Goal: Task Accomplishment & Management: Use online tool/utility

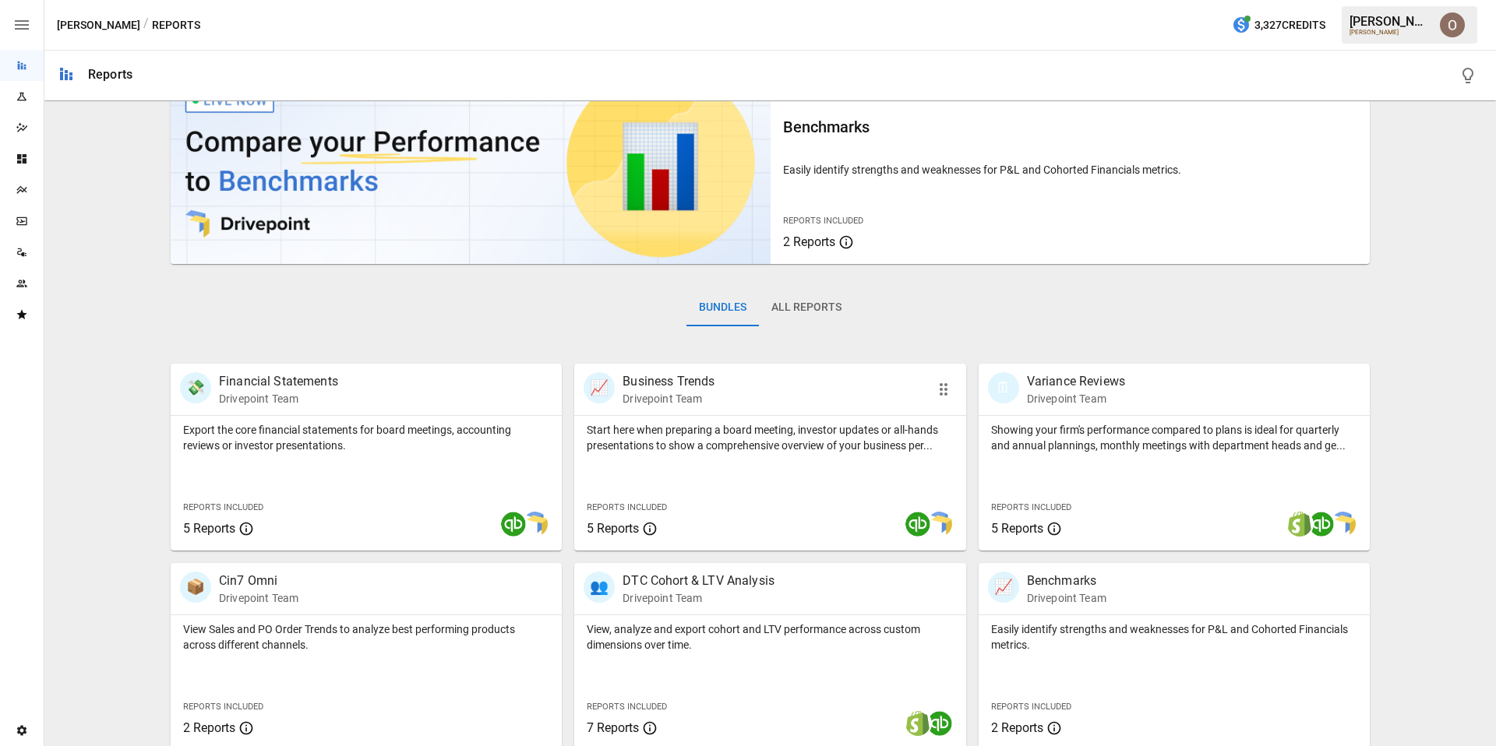
scroll to position [53, 0]
click at [19, 157] on icon "Dashboards" at bounding box center [21, 158] width 9 height 9
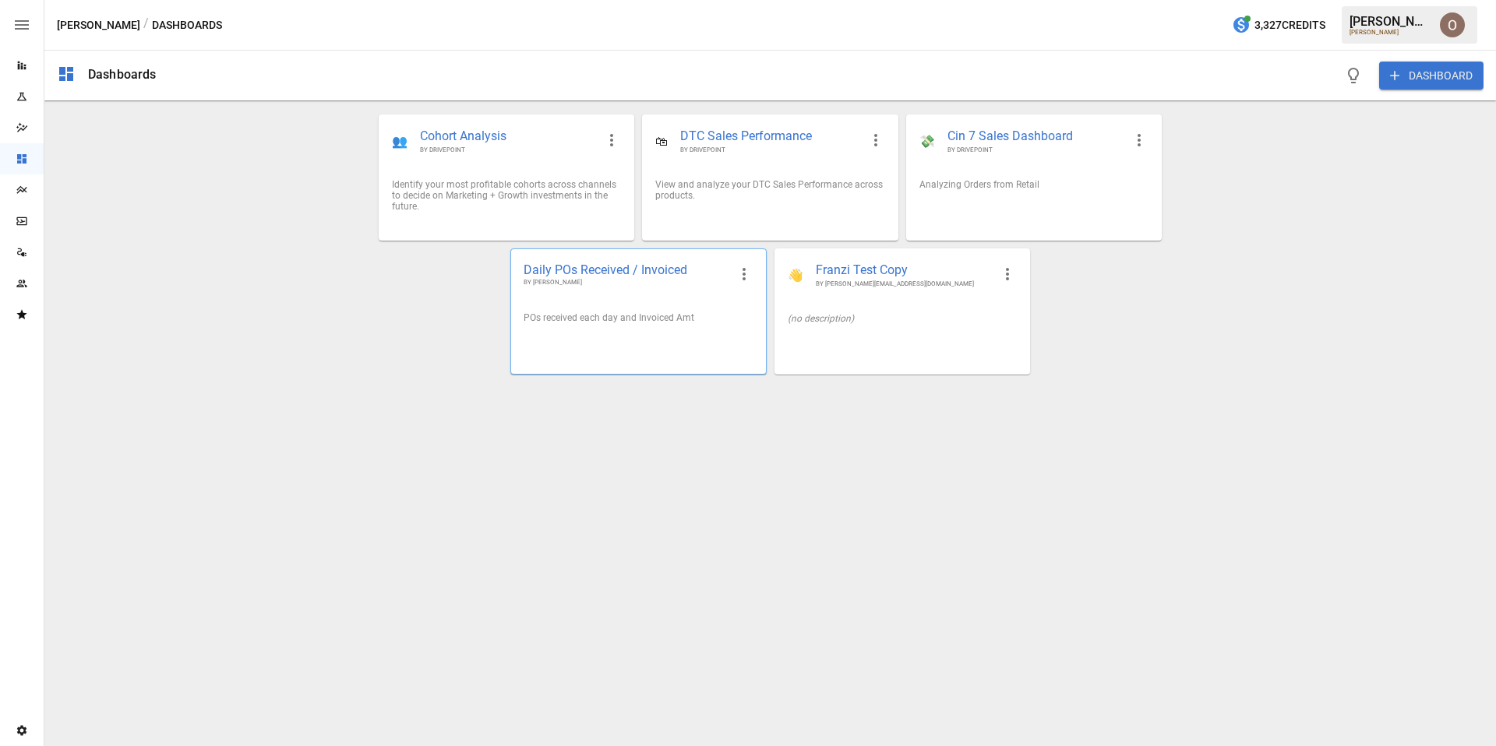
click at [648, 309] on div "POs received each day and Invoiced Amt" at bounding box center [638, 318] width 254 height 36
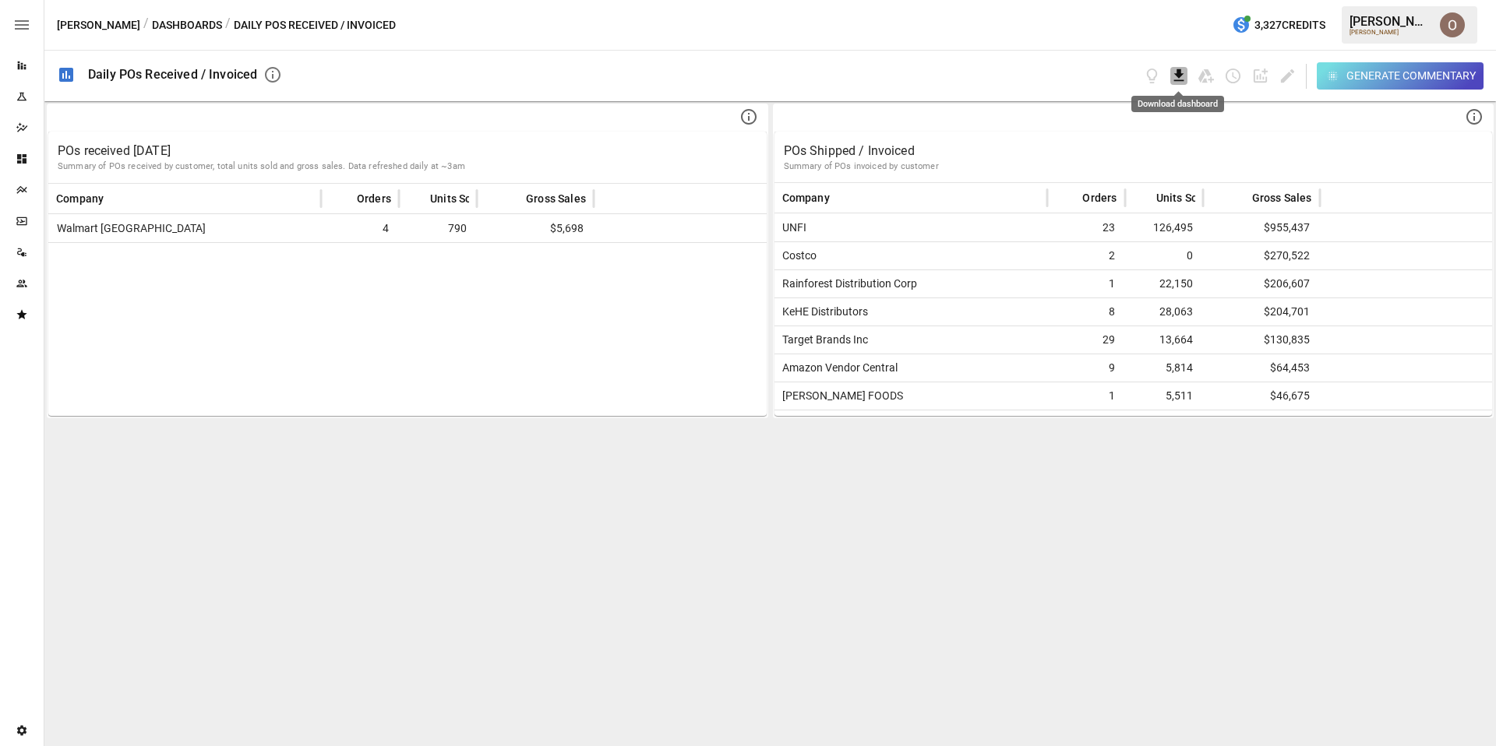
click at [1179, 78] on icon "Download dashboard" at bounding box center [1178, 75] width 10 height 12
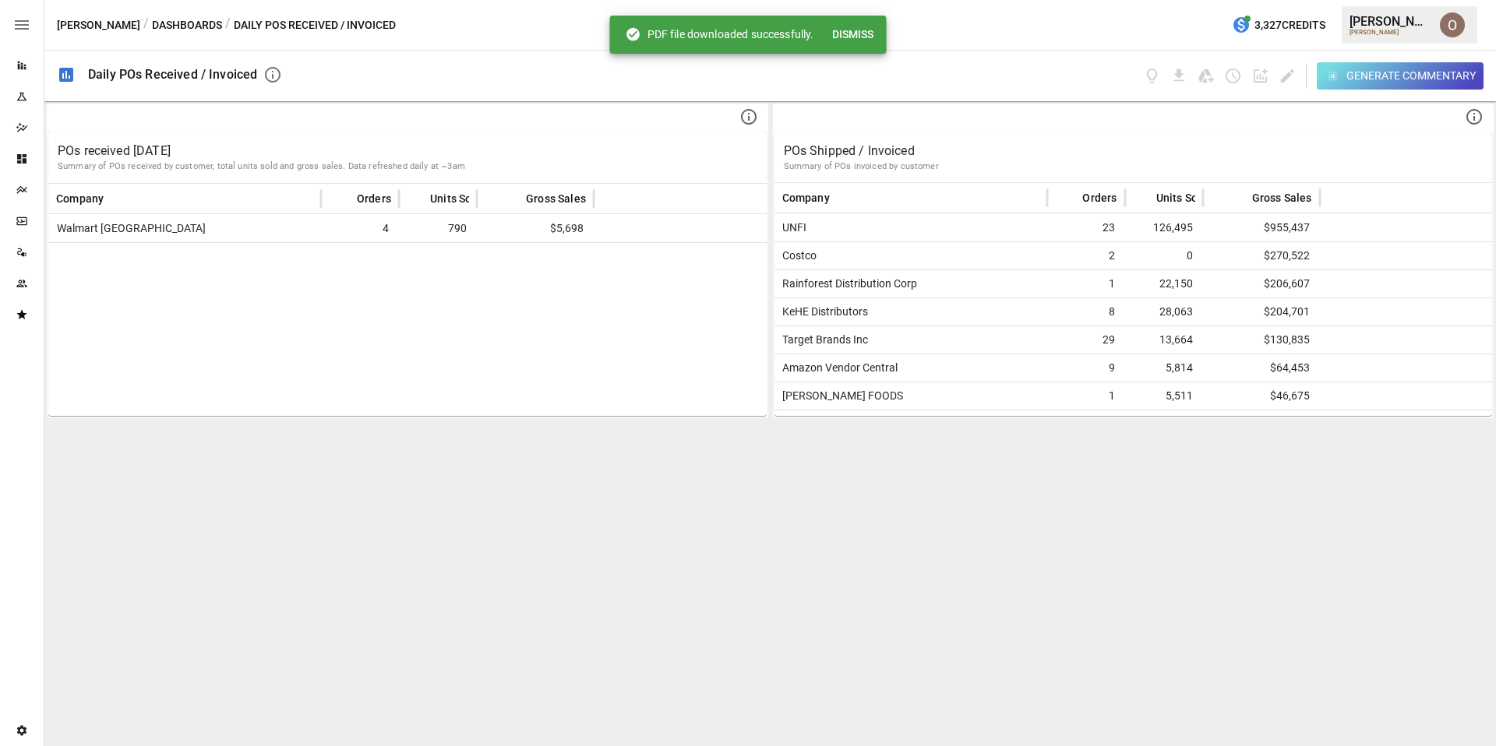
click at [259, 26] on div "/ Daily POs Received / Invoiced" at bounding box center [310, 25] width 171 height 19
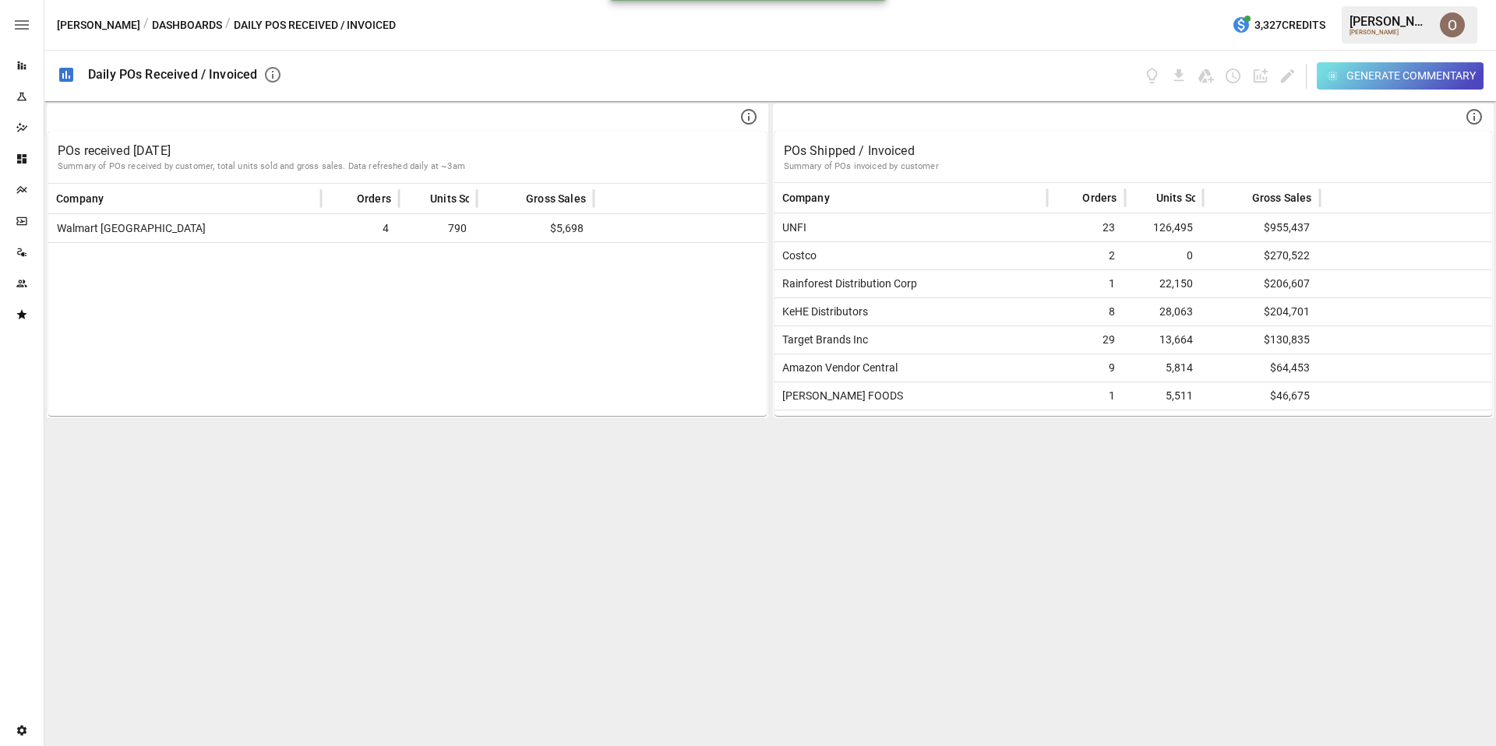
click at [246, 26] on div "/ Daily POs Received / Invoiced" at bounding box center [310, 25] width 171 height 19
click at [159, 23] on button "Dashboards" at bounding box center [187, 25] width 70 height 19
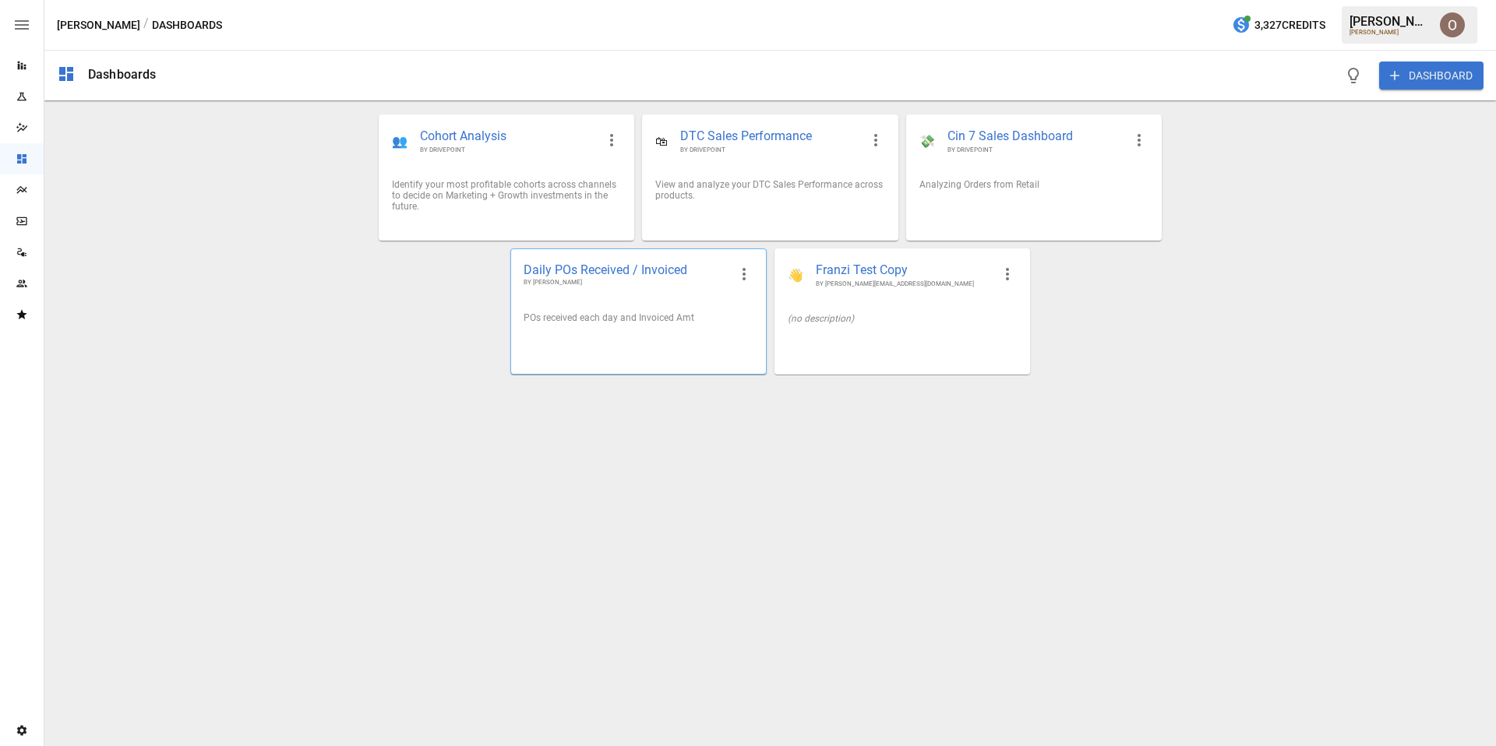
click at [601, 337] on div at bounding box center [638, 342] width 254 height 12
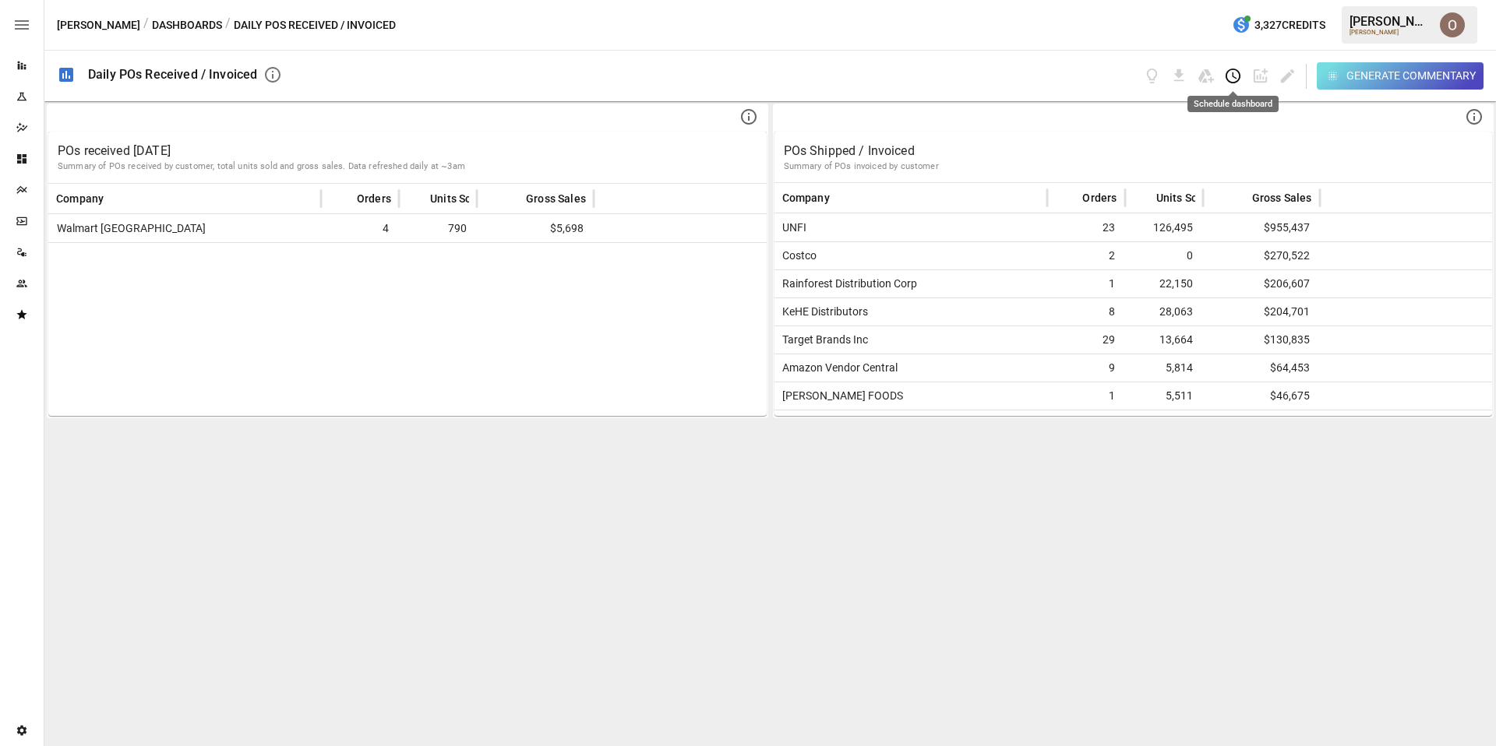
click at [1230, 79] on icon "Schedule dashboard" at bounding box center [1233, 76] width 18 height 18
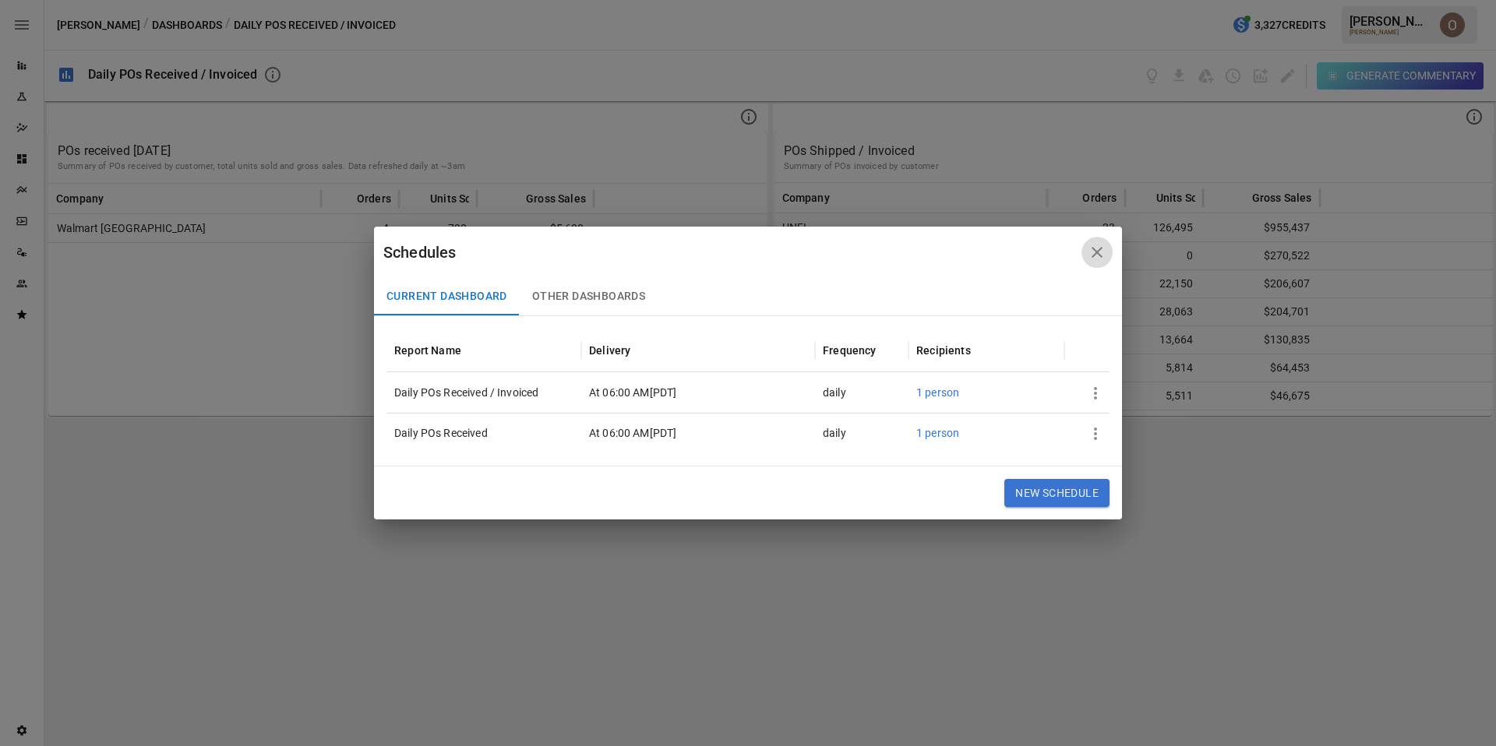
click at [1094, 249] on icon "button" at bounding box center [1096, 252] width 11 height 11
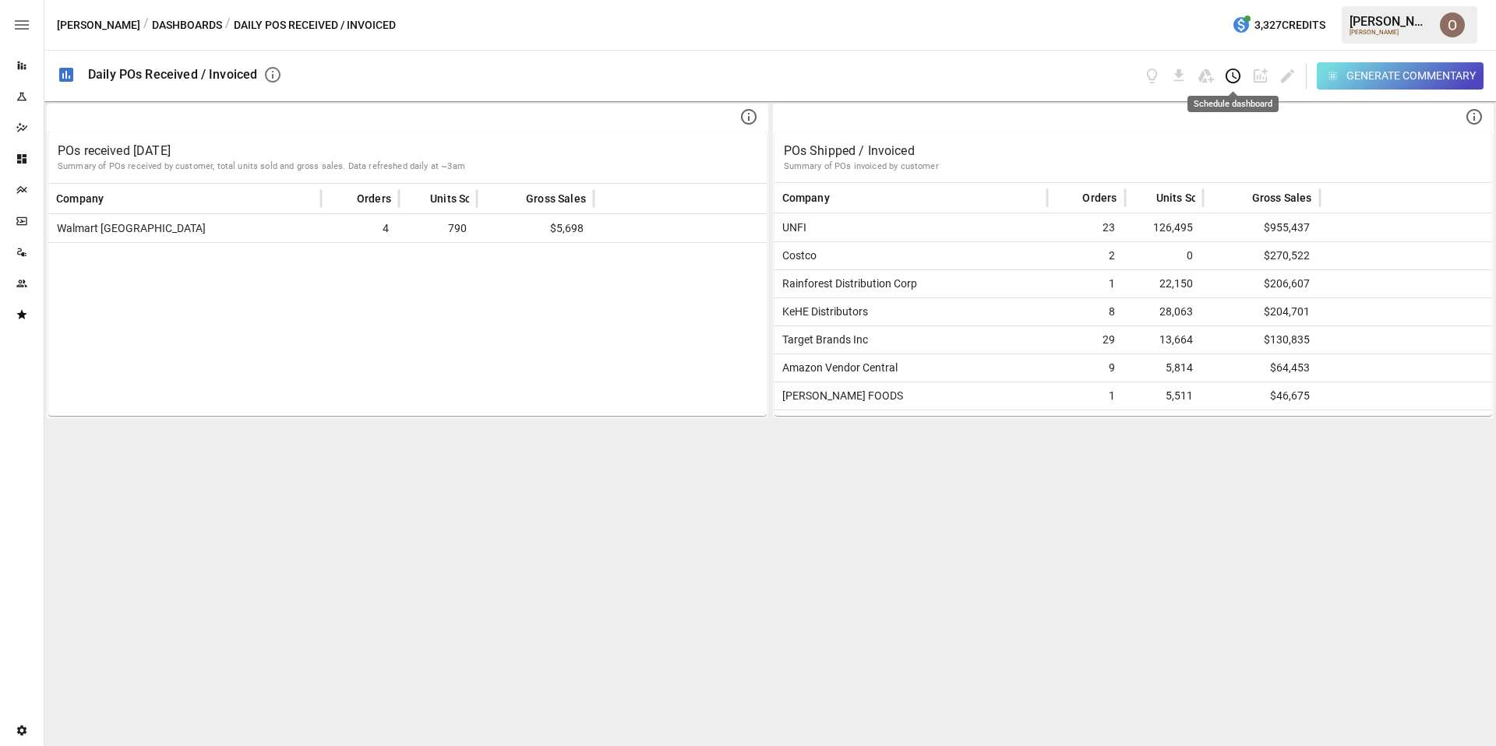
click at [1232, 79] on icon "Schedule dashboard" at bounding box center [1233, 76] width 18 height 18
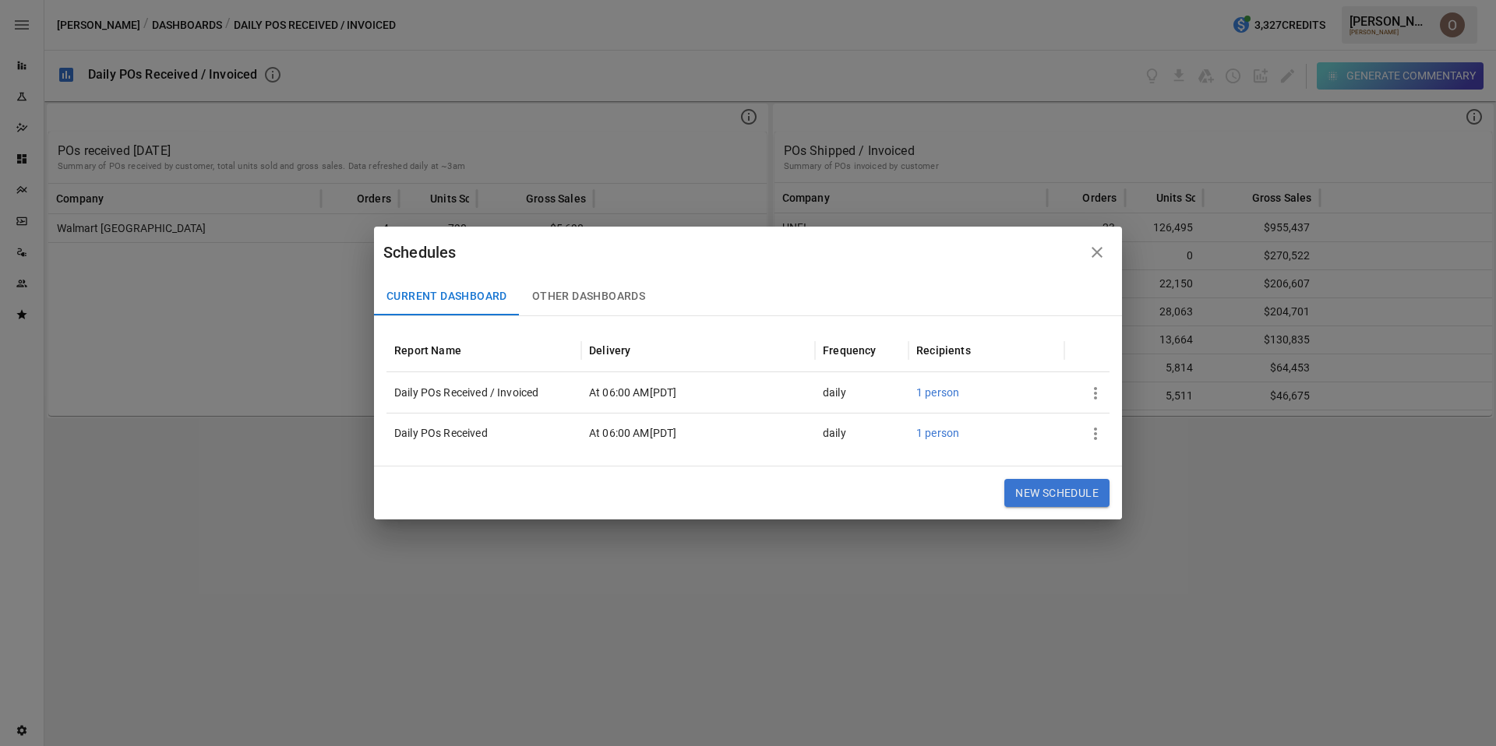
click at [569, 290] on button "Other Dashboards" at bounding box center [589, 296] width 138 height 37
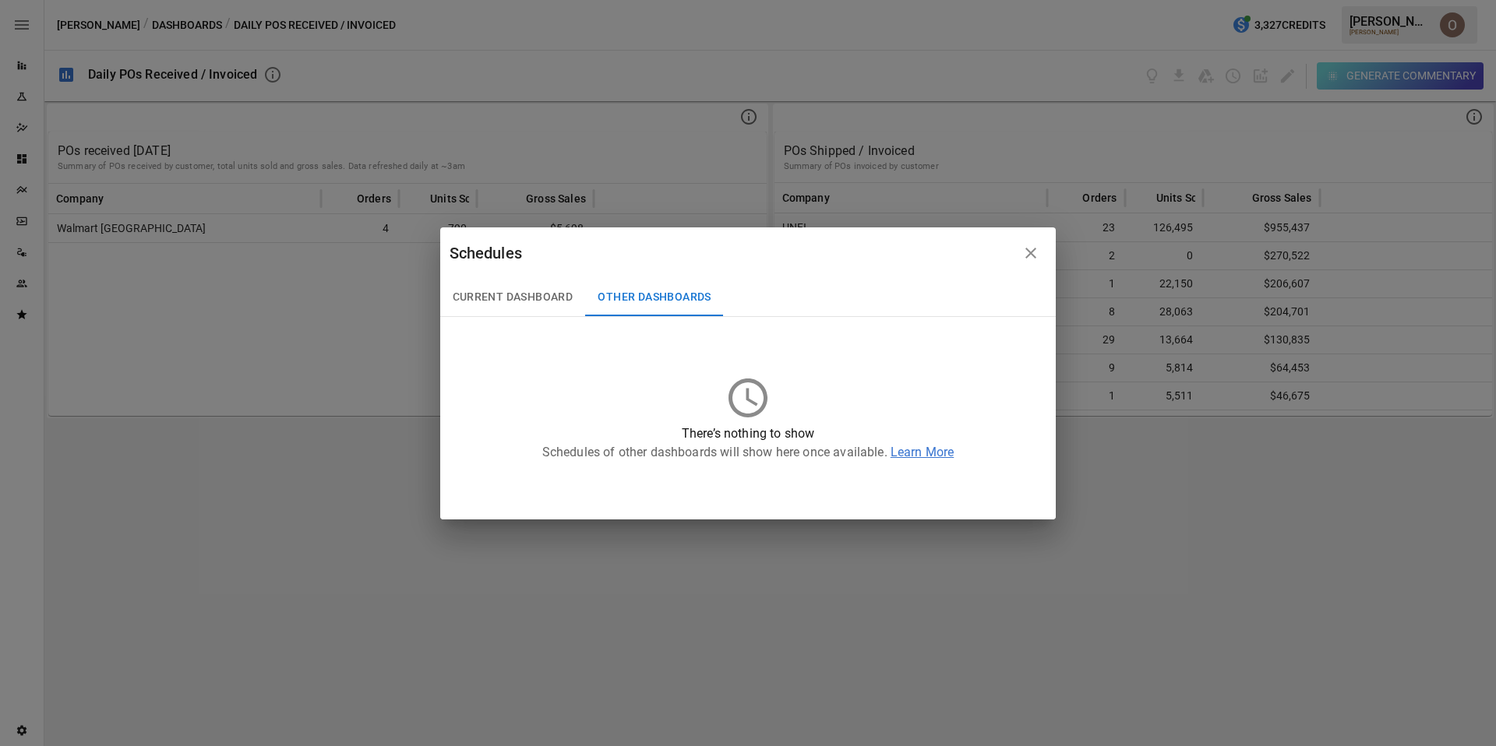
click at [469, 291] on button "Current Dashboard" at bounding box center [513, 297] width 146 height 37
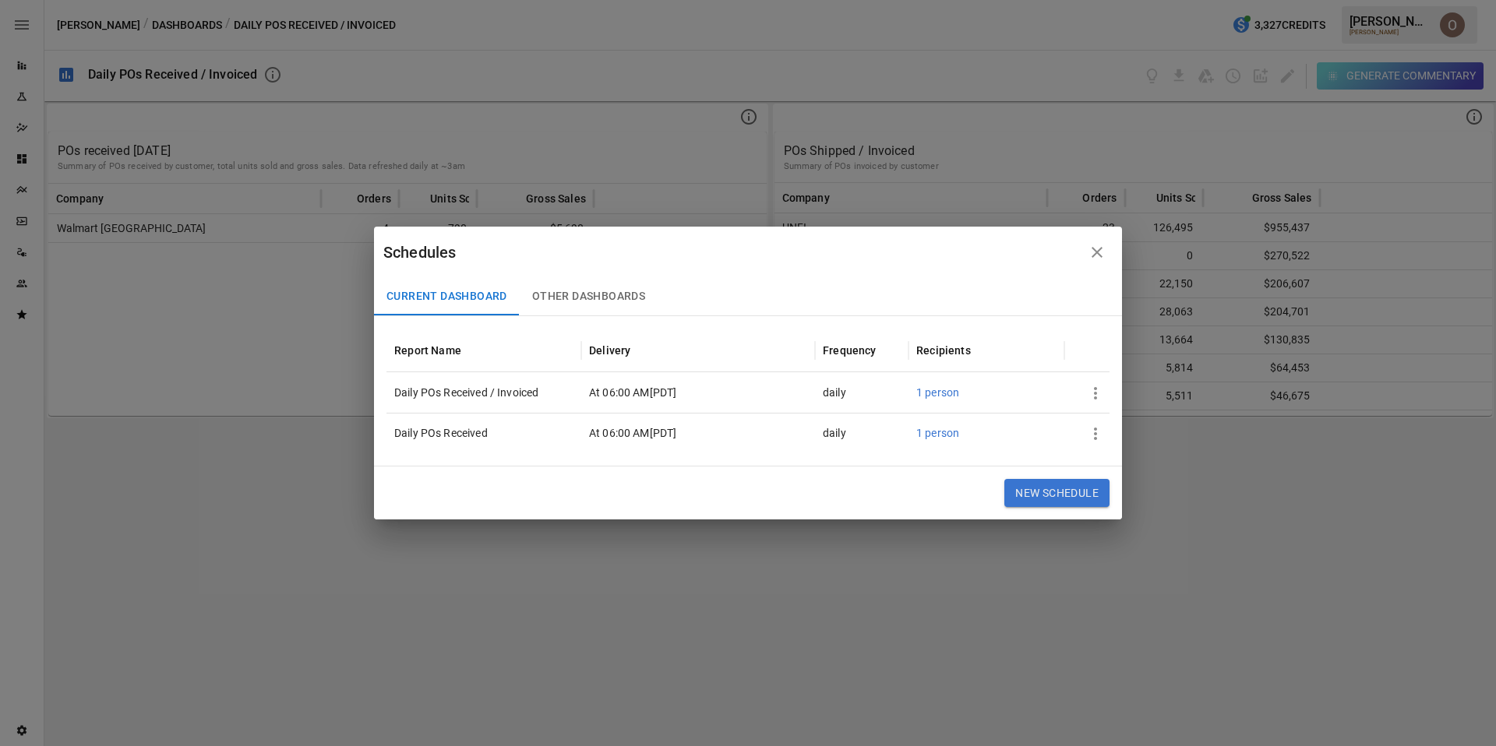
click at [1091, 252] on icon "button" at bounding box center [1097, 252] width 19 height 19
